Goal: Information Seeking & Learning: Learn about a topic

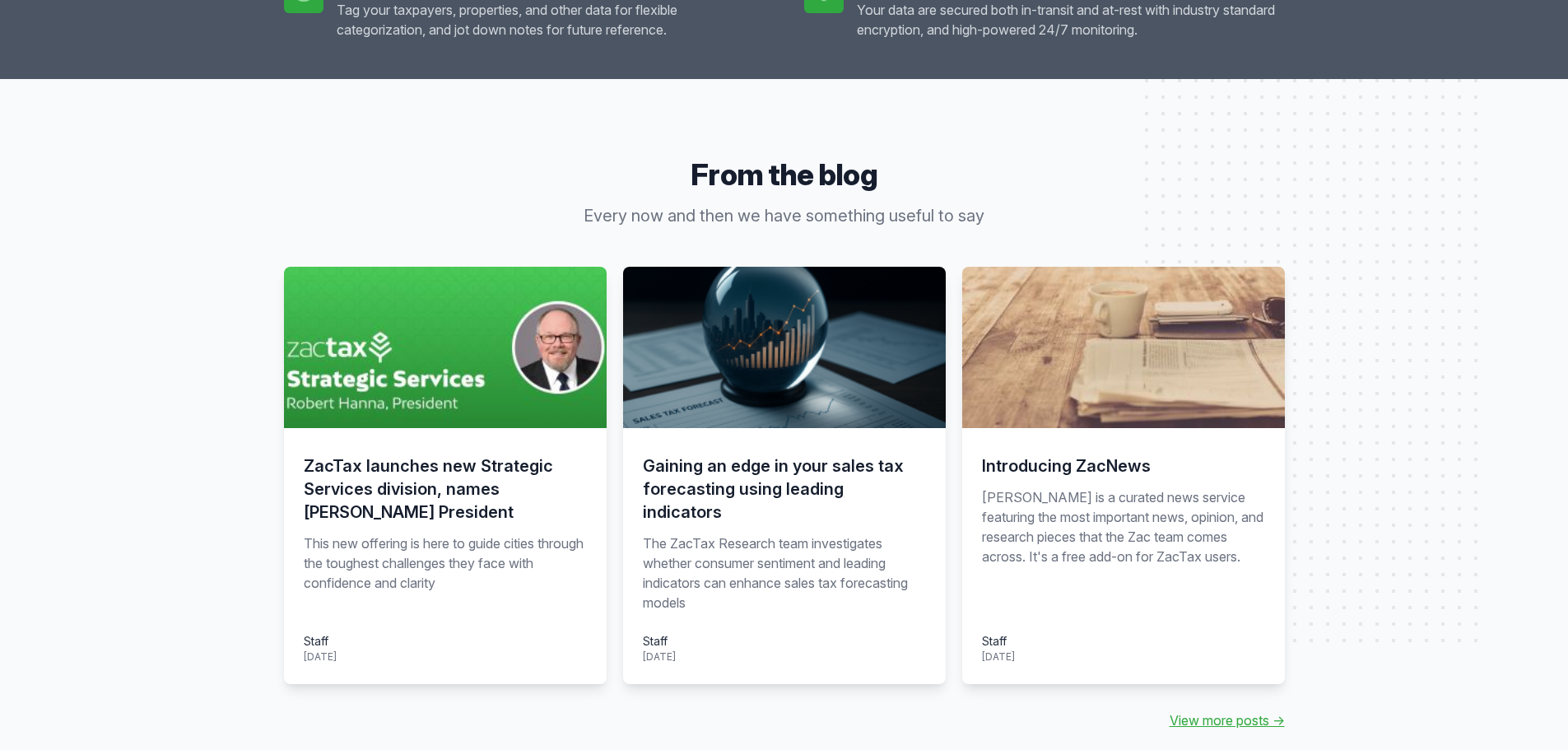
scroll to position [1481, 0]
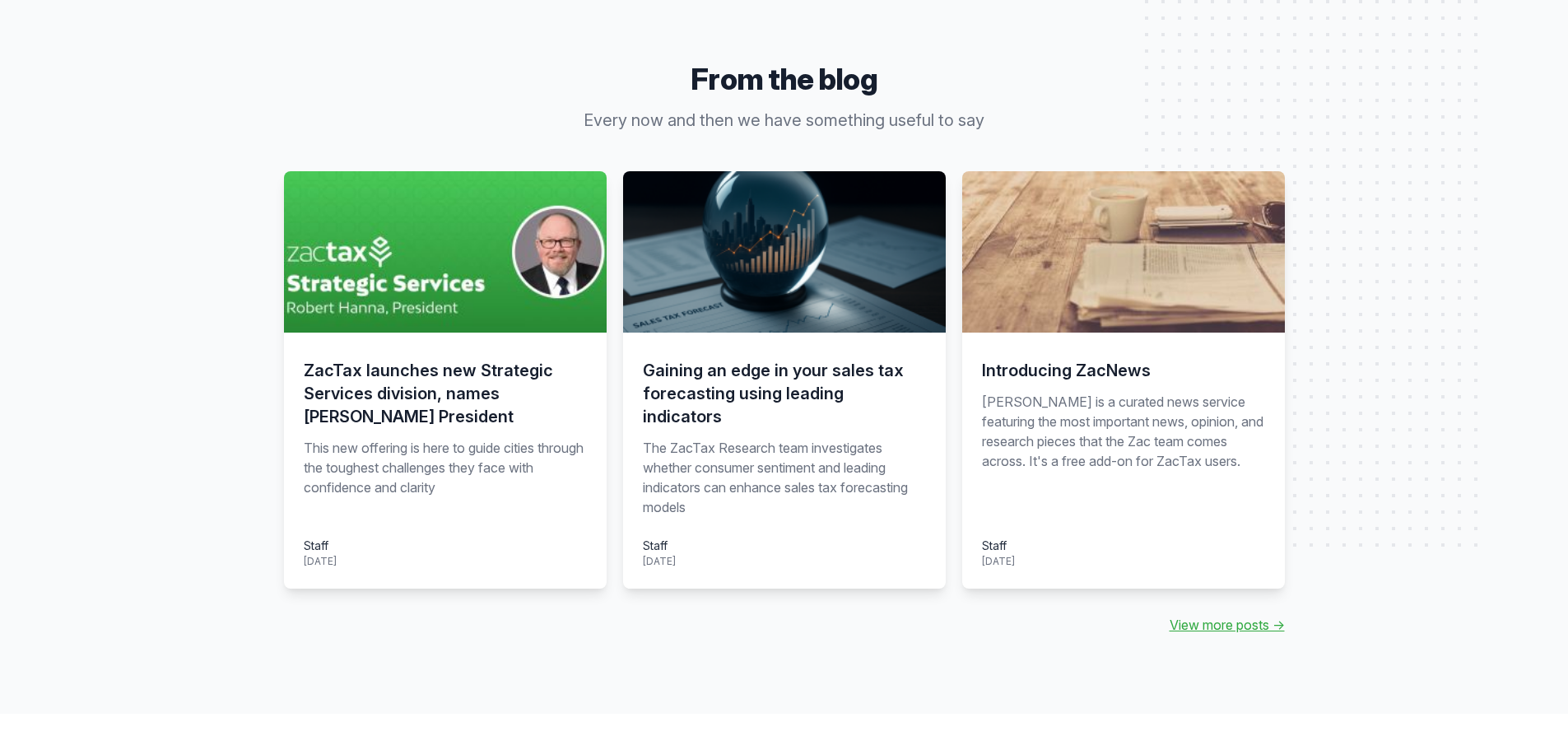
click at [802, 383] on h3 "Gaining an edge in your sales tax forecasting using leading indicators" at bounding box center [784, 393] width 283 height 69
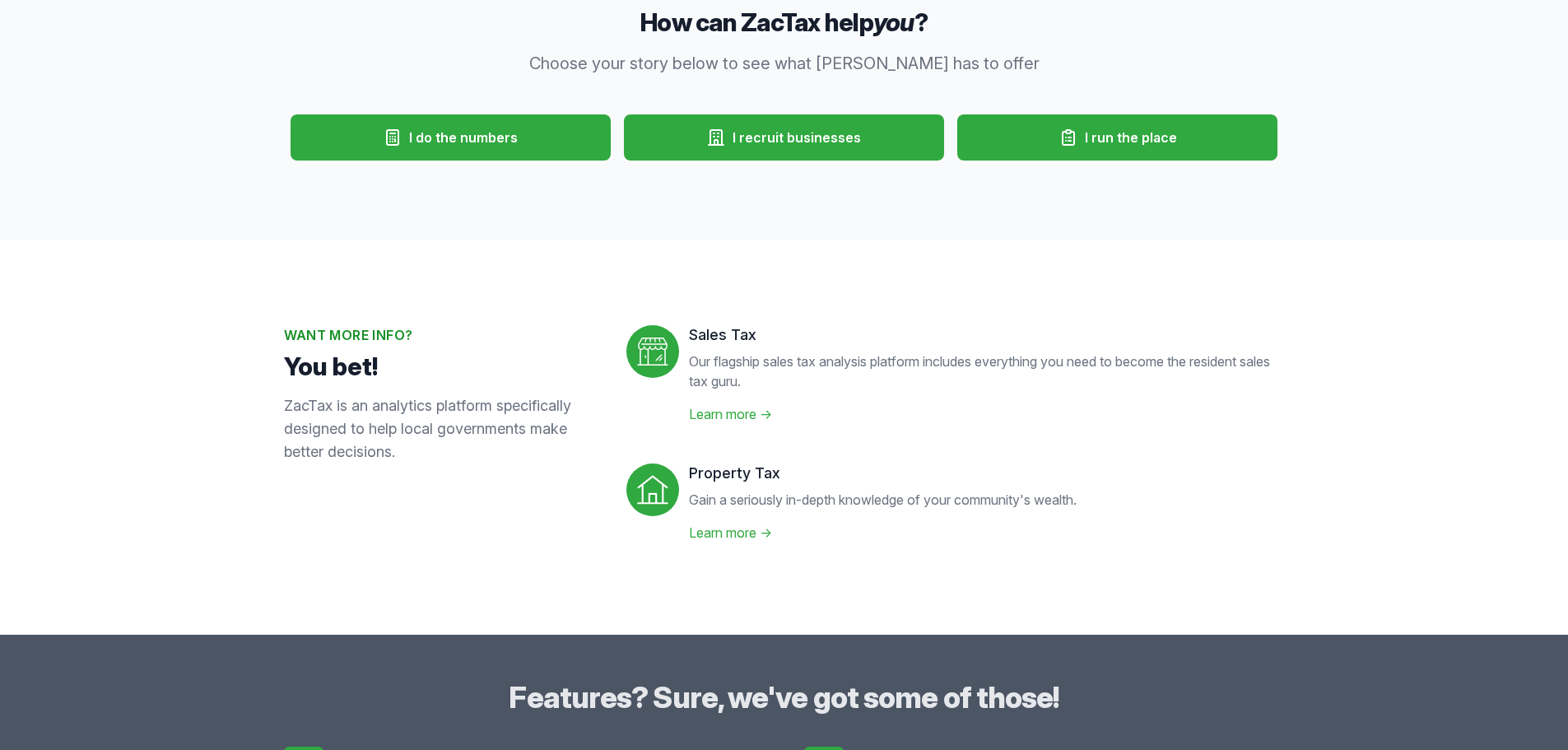
scroll to position [0, 0]
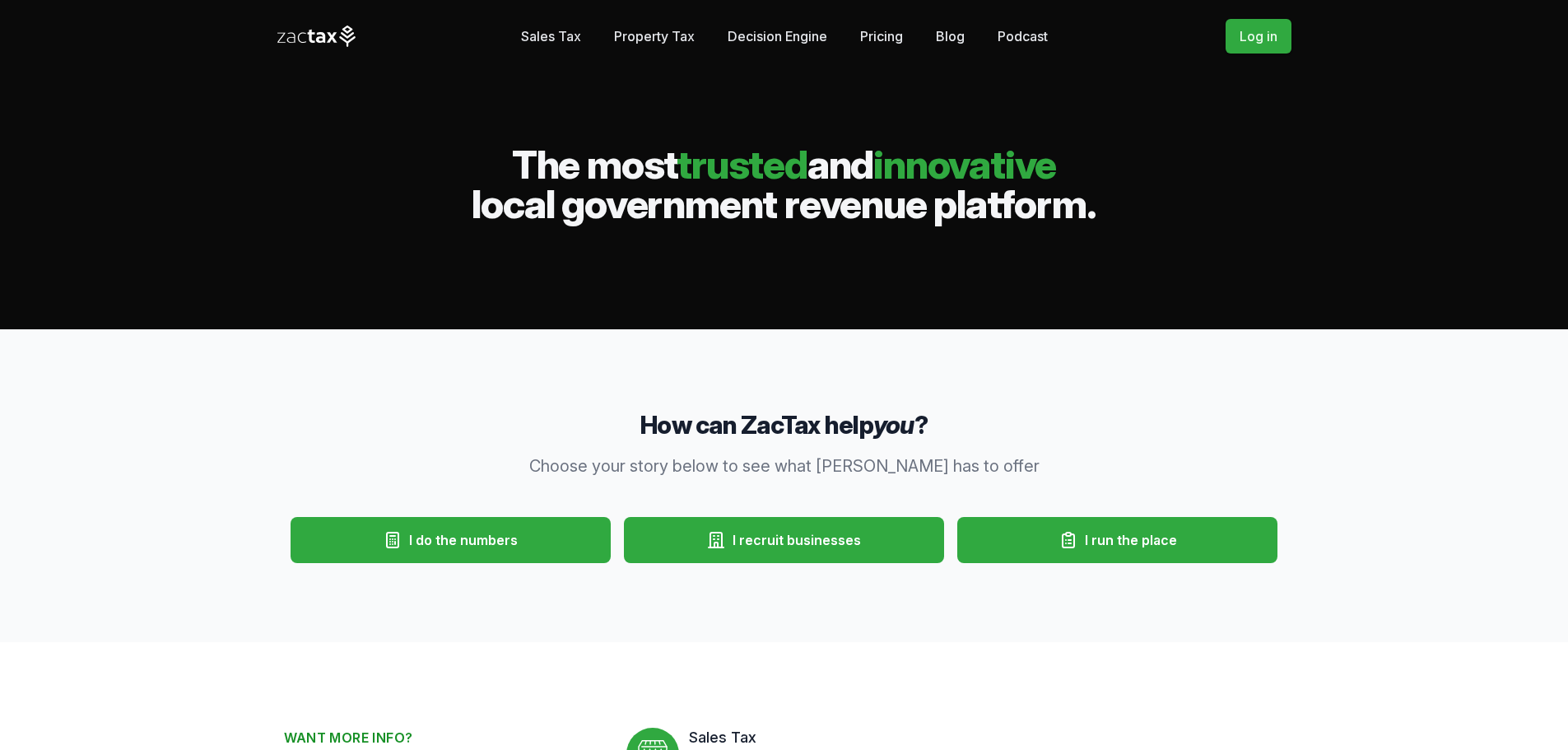
click at [549, 34] on link "Sales Tax" at bounding box center [551, 36] width 60 height 33
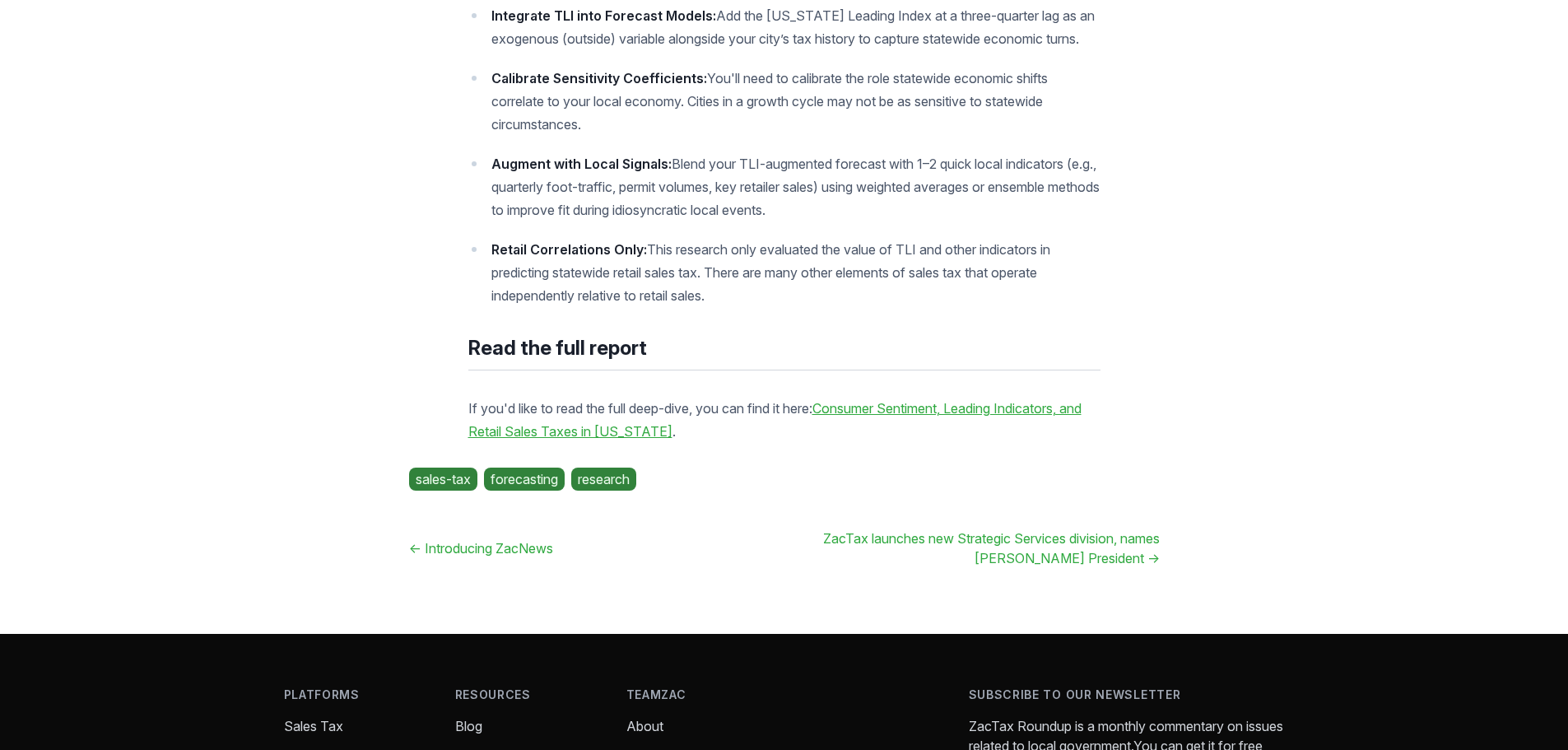
scroll to position [2304, 0]
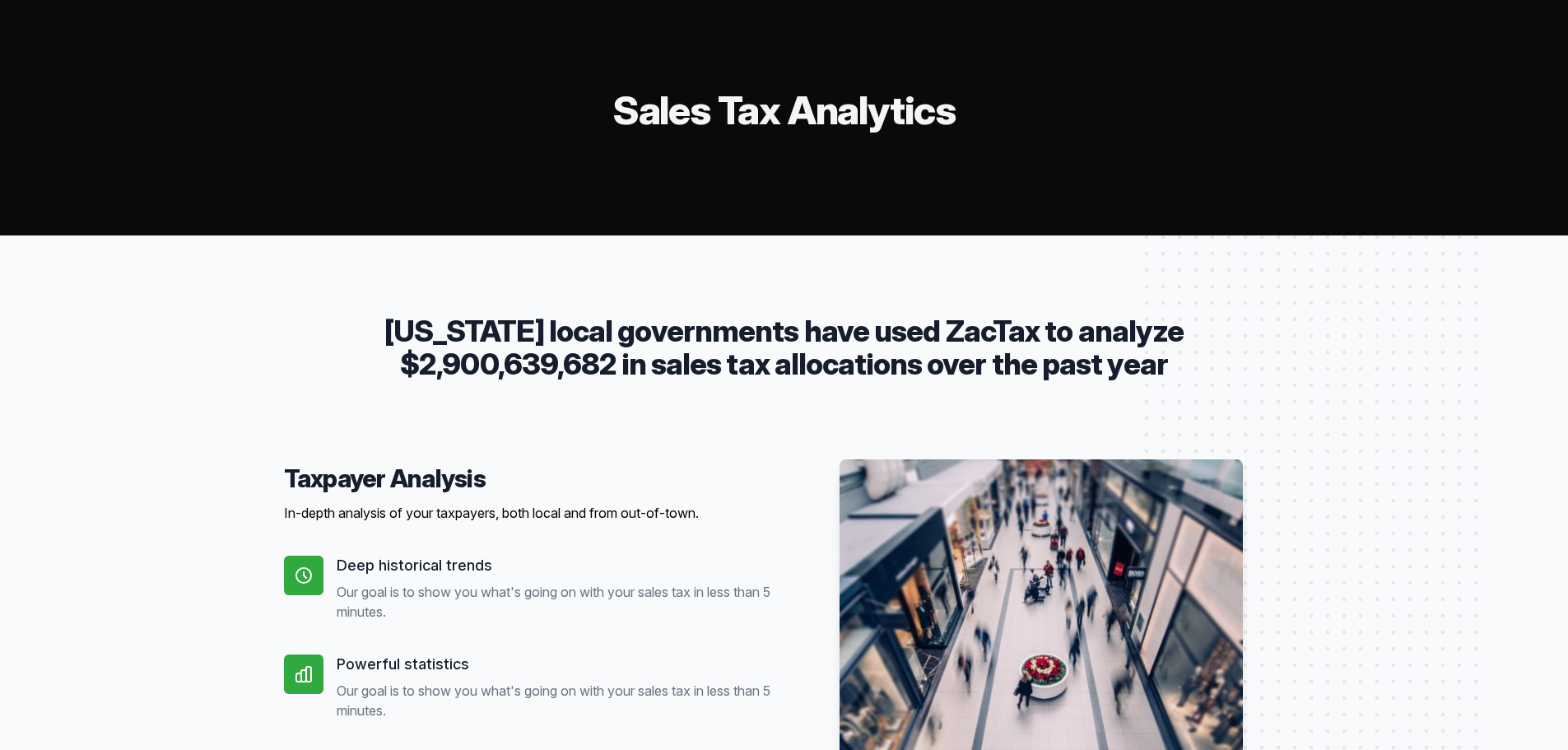
scroll to position [82, 0]
